Goal: Information Seeking & Learning: Find specific fact

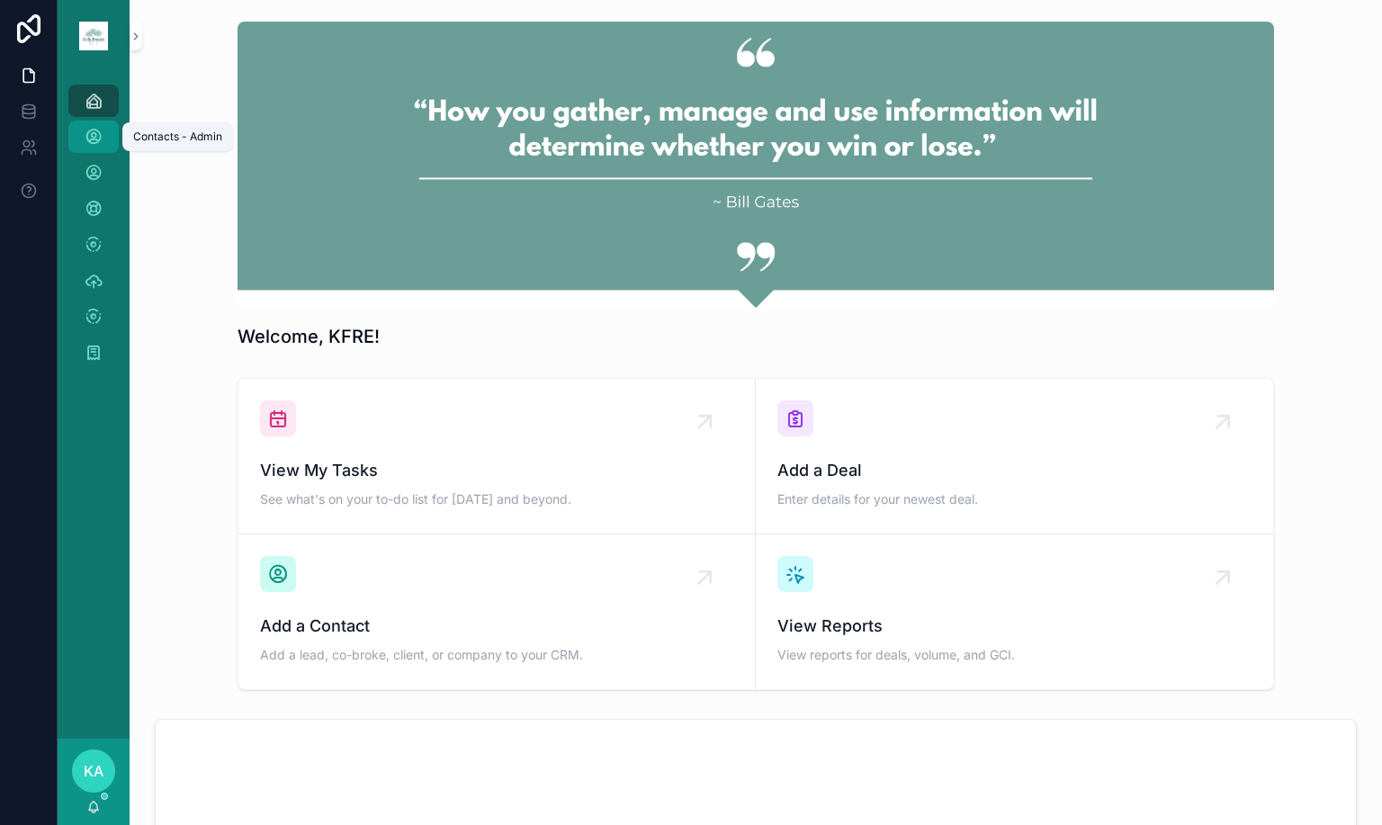
click at [78, 138] on link "Contacts - Admin" at bounding box center [93, 137] width 50 height 32
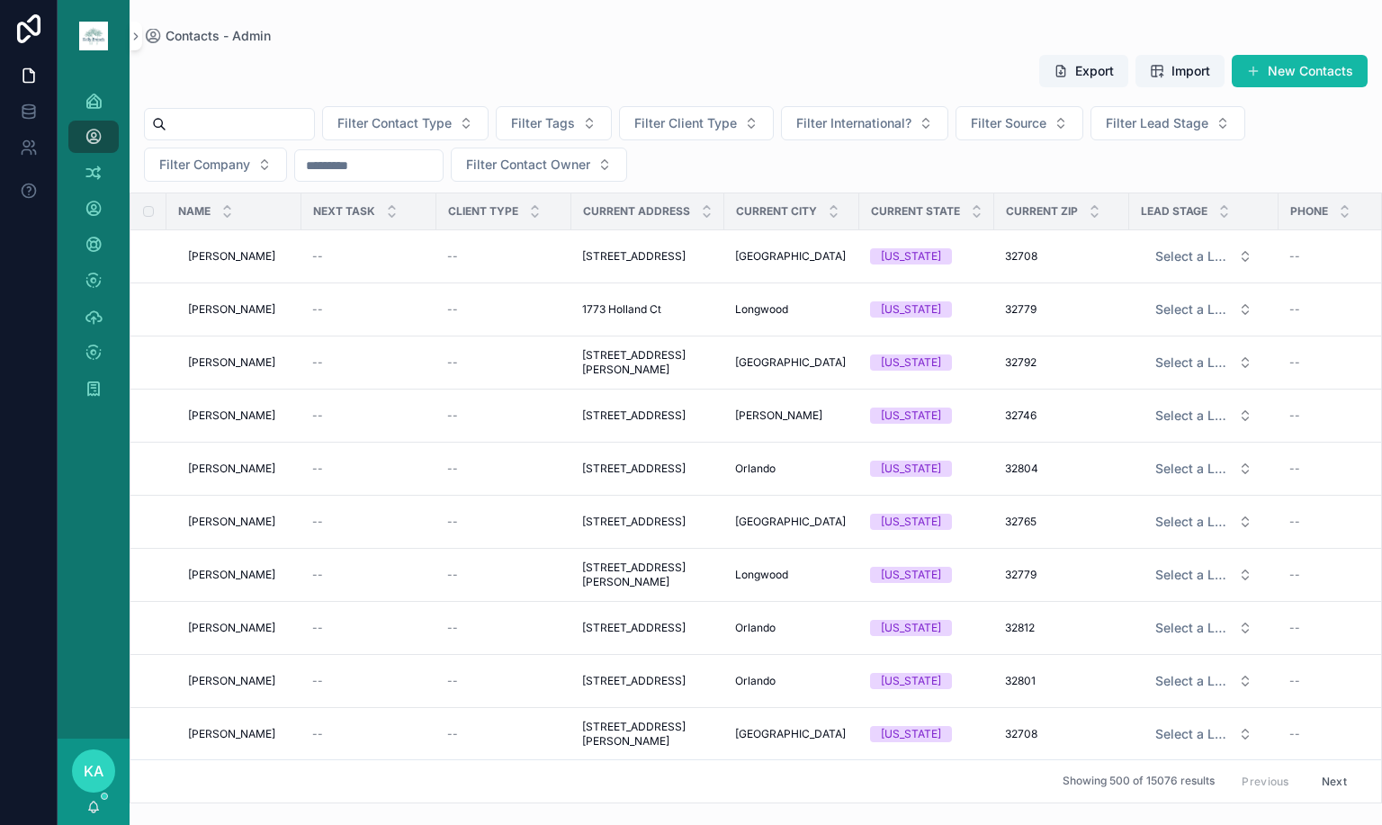
click at [253, 139] on div "scrollable content" at bounding box center [229, 124] width 171 height 32
click at [253, 124] on input "scrollable content" at bounding box center [240, 124] width 148 height 25
type input "*********"
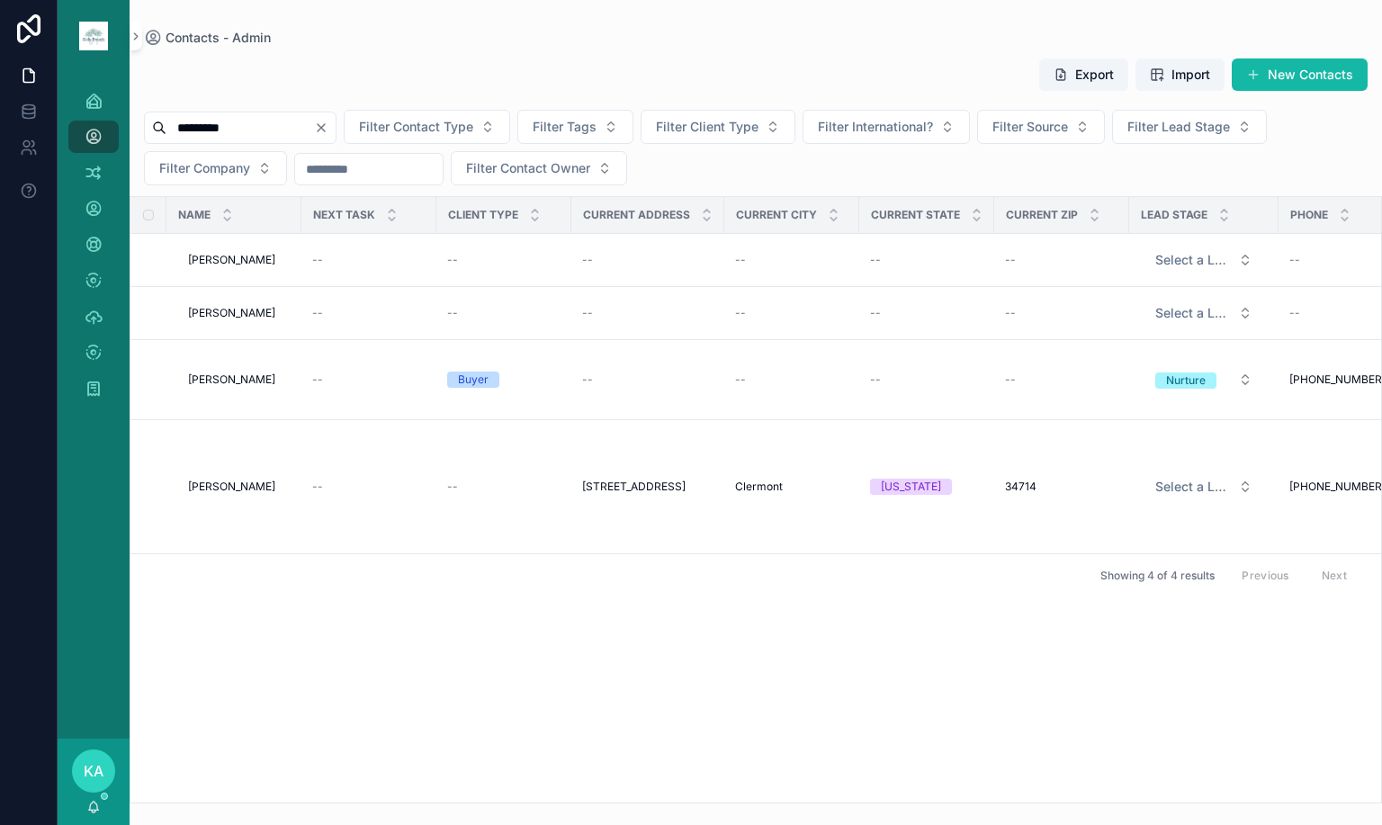
drag, startPoint x: 541, startPoint y: 787, endPoint x: 881, endPoint y: 781, distance: 340.1
click at [881, 781] on div "Name Next Task Client Type Current Address Current City Current State Current Z…" at bounding box center [755, 499] width 1250 height 605
click at [259, 376] on span "[PERSON_NAME]" at bounding box center [231, 379] width 87 height 14
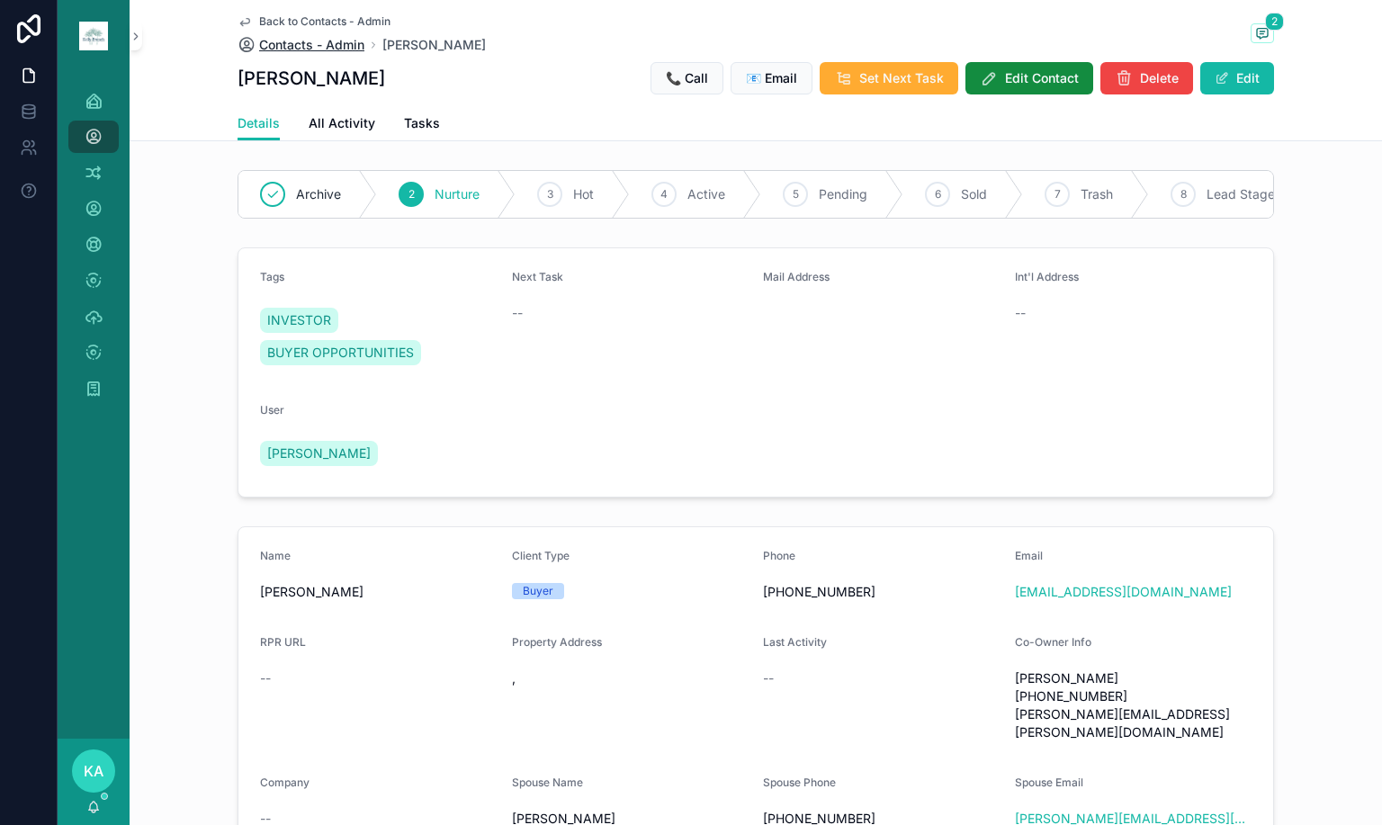
click at [284, 40] on span "Contacts - Admin" at bounding box center [311, 45] width 105 height 18
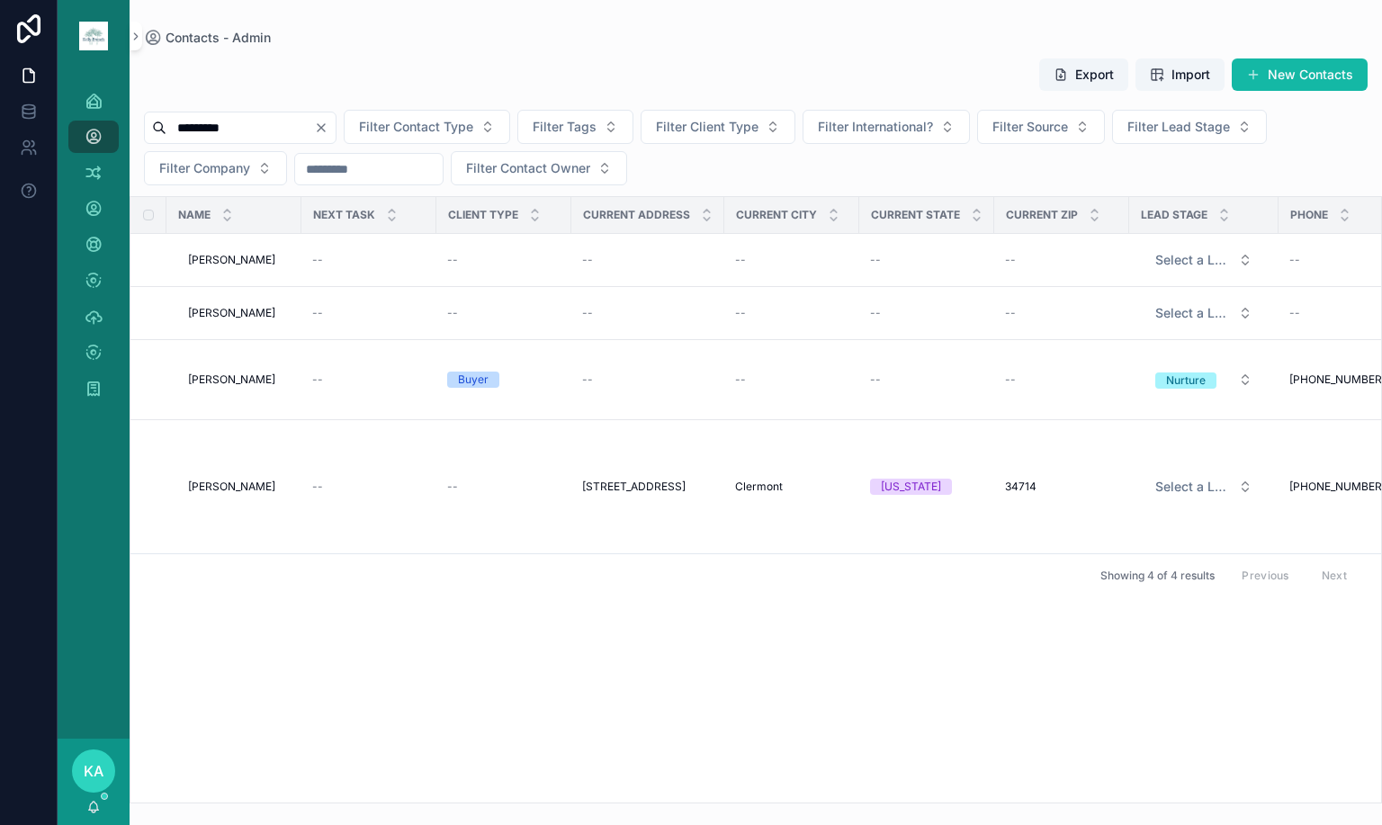
click at [328, 123] on icon "Clear" at bounding box center [321, 128] width 14 height 14
click at [292, 137] on input "scrollable content" at bounding box center [240, 127] width 148 height 25
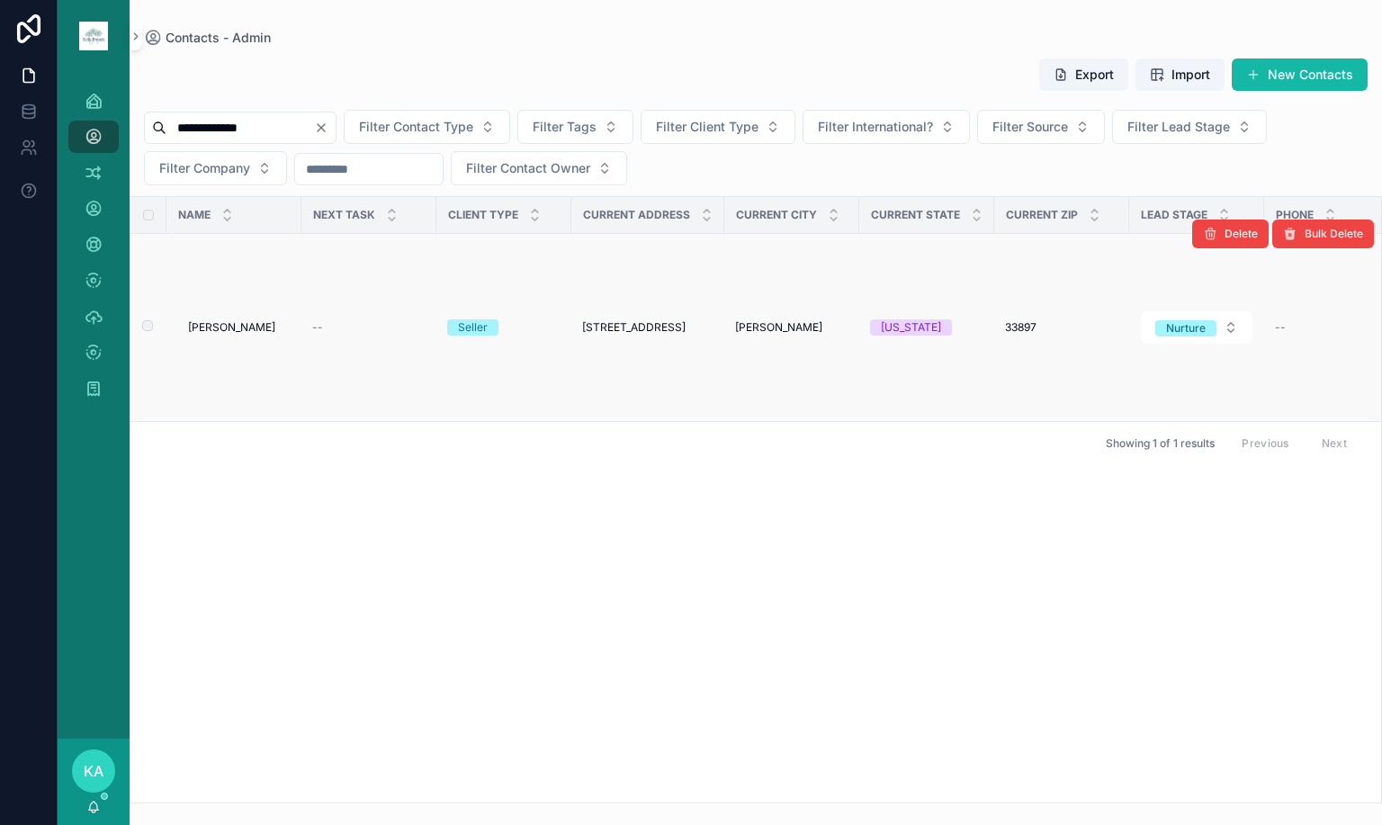
type input "**********"
click at [217, 328] on span "[PERSON_NAME]" at bounding box center [231, 327] width 87 height 14
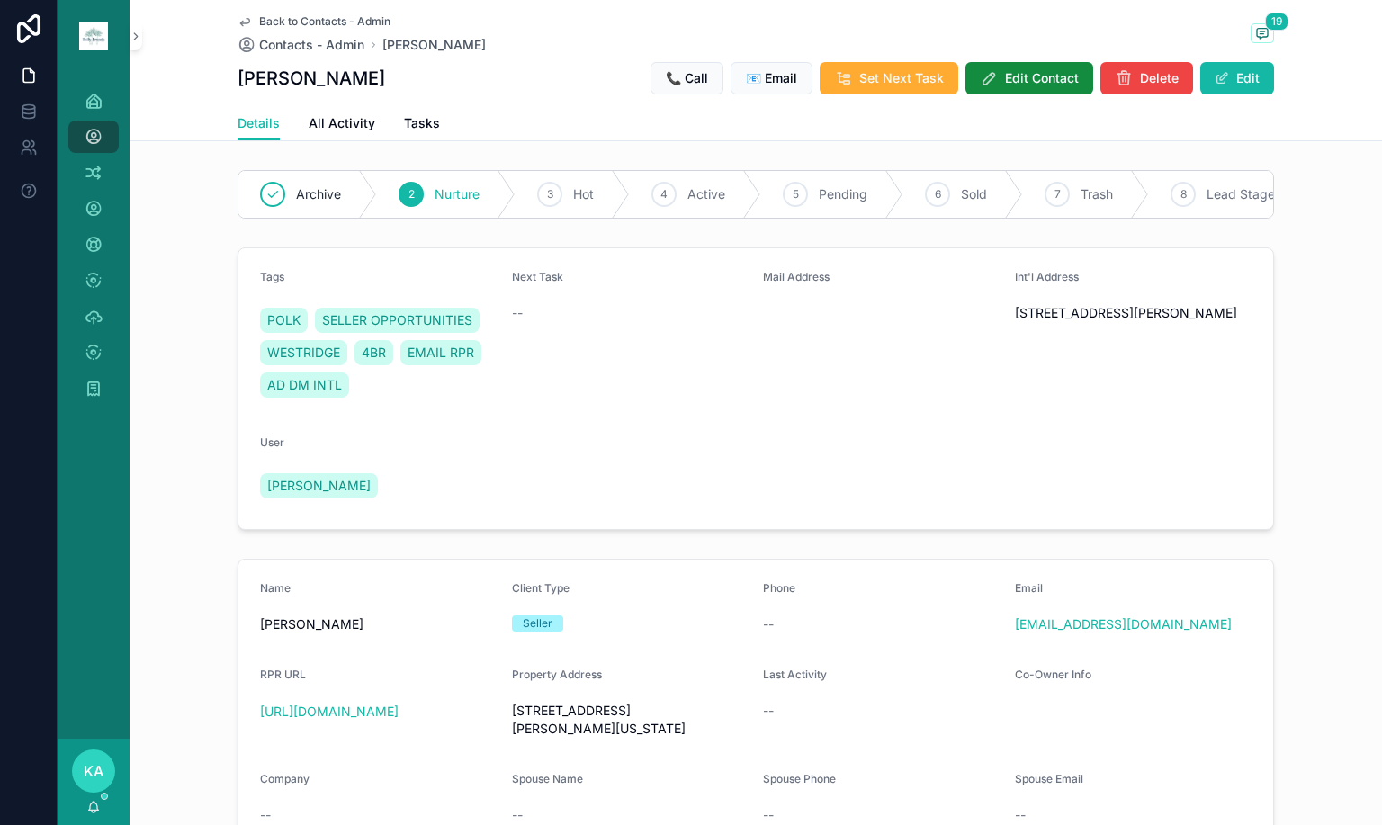
click at [621, 724] on span "[STREET_ADDRESS][PERSON_NAME][US_STATE]" at bounding box center [630, 720] width 237 height 36
copy span "[STREET_ADDRESS]"
drag, startPoint x: 610, startPoint y: 722, endPoint x: 502, endPoint y: 730, distance: 108.2
click at [502, 730] on form "Name [PERSON_NAME] Client Type Seller Phone -- Email [EMAIL_ADDRESS][DOMAIN_NAM…" at bounding box center [755, 748] width 1034 height 378
